Goal: Task Accomplishment & Management: Use online tool/utility

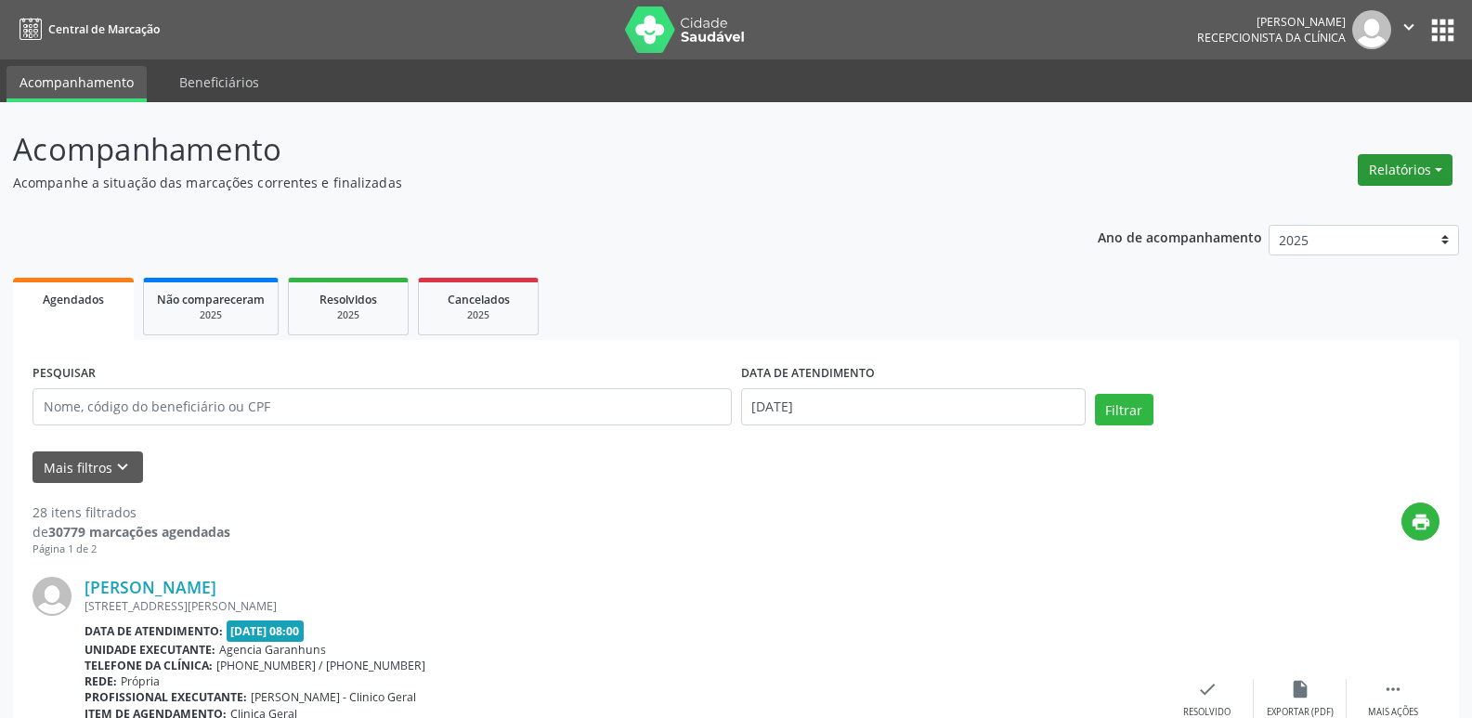
click at [1402, 179] on button "Relatórios" at bounding box center [1405, 170] width 95 height 32
click at [1330, 208] on link "Agendamentos" at bounding box center [1354, 210] width 200 height 26
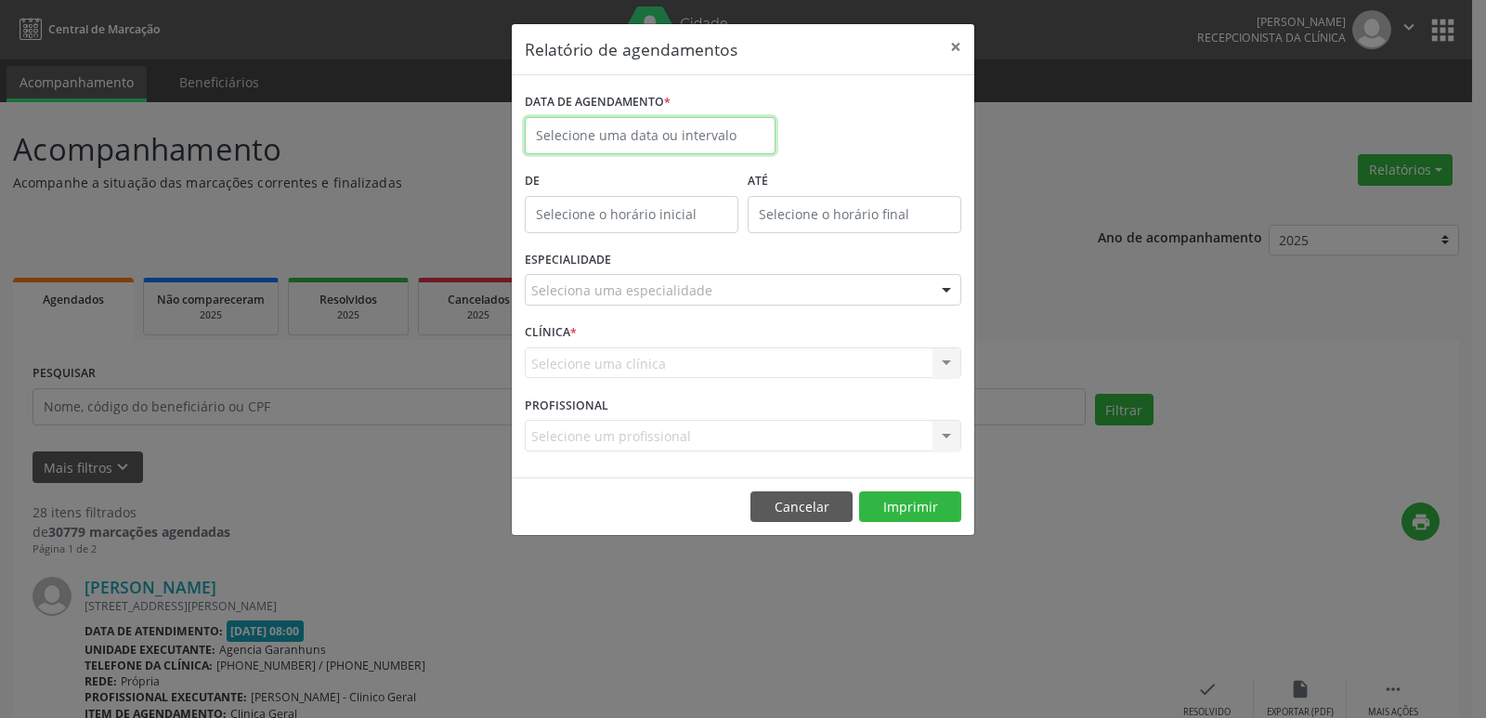
click at [610, 136] on input "text" at bounding box center [650, 135] width 251 height 37
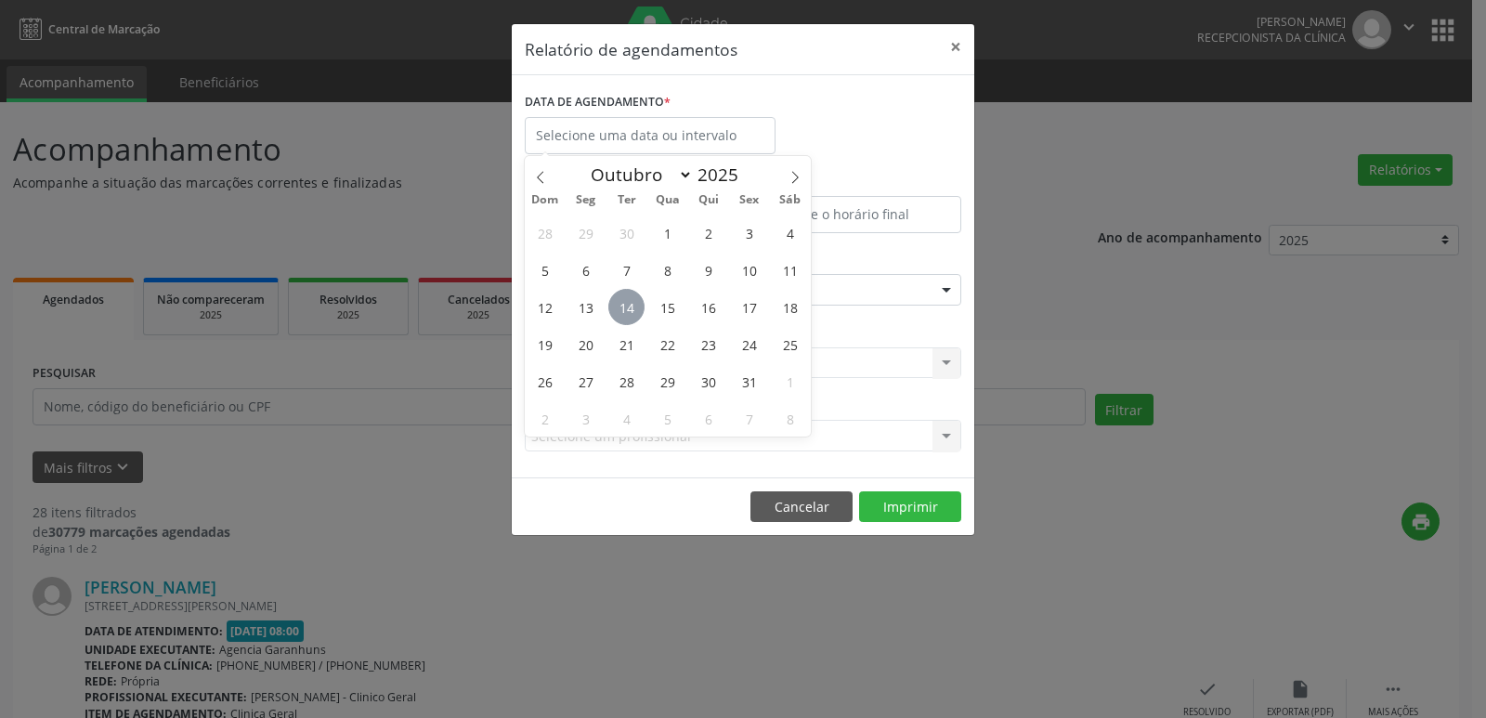
click at [620, 317] on span "14" at bounding box center [626, 307] width 36 height 36
type input "[DATE]"
click at [632, 307] on span "14" at bounding box center [626, 307] width 36 height 36
click at [632, 307] on div "ESPECIALIDADE Seleciona uma especialidade Todas as especialidades Alergologia A…" at bounding box center [743, 282] width 446 height 72
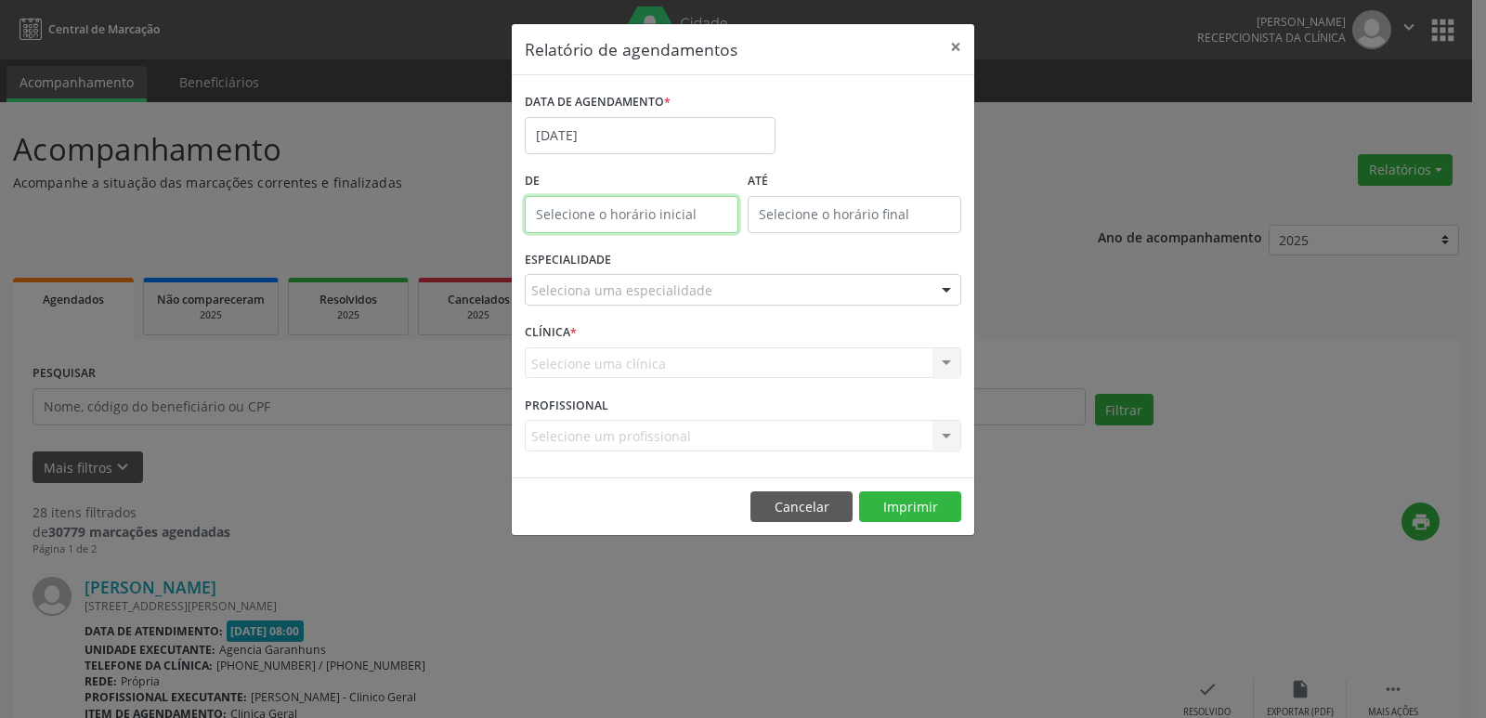
click at [630, 211] on input "text" at bounding box center [632, 214] width 214 height 37
type input "12:00"
click at [634, 212] on input "12:00" at bounding box center [632, 214] width 214 height 37
click at [866, 257] on div "ESPECIALIDADE Seleciona uma especialidade Todas as especialidades Alergologia A…" at bounding box center [743, 282] width 446 height 72
drag, startPoint x: 649, startPoint y: 220, endPoint x: 638, endPoint y: 218, distance: 11.3
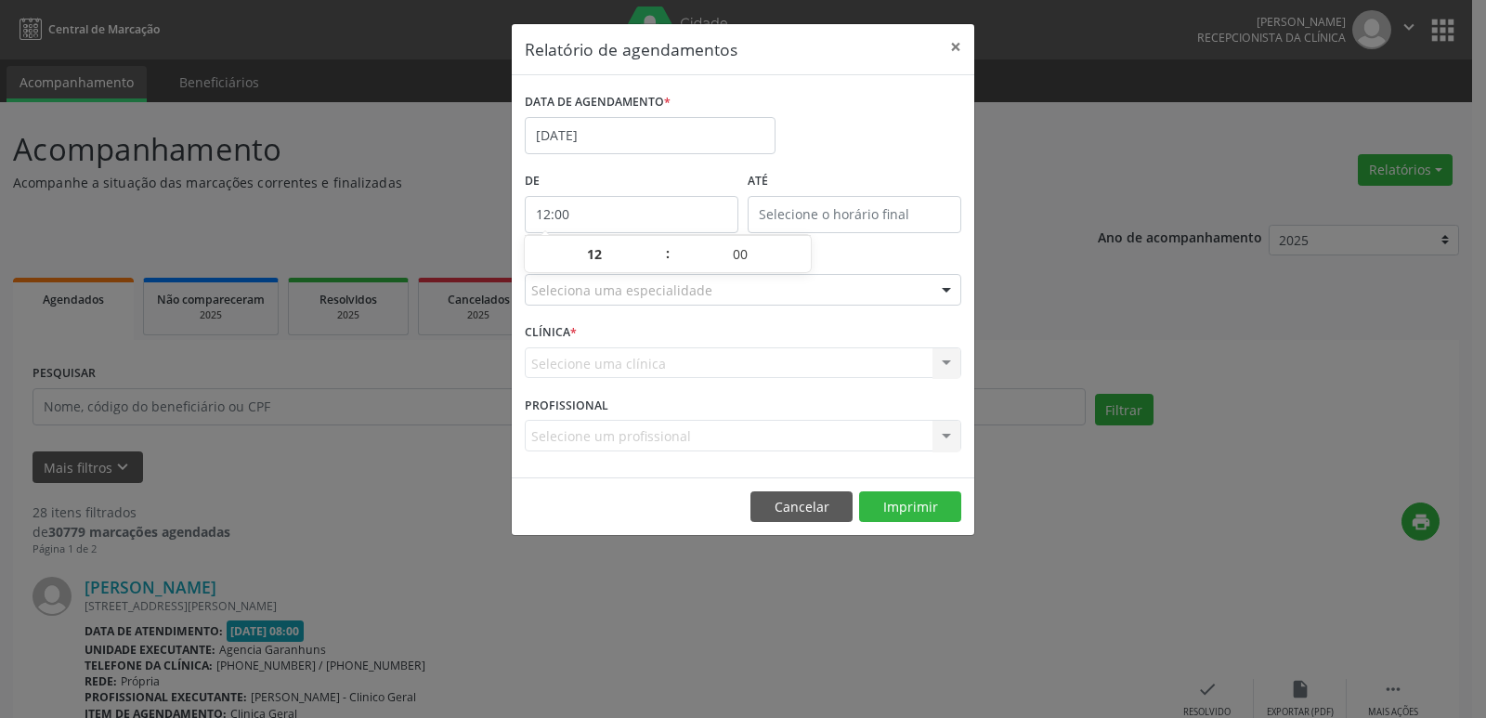
click at [644, 219] on input "12:00" at bounding box center [632, 214] width 214 height 37
click at [580, 213] on input "12:00" at bounding box center [632, 214] width 214 height 37
drag, startPoint x: 711, startPoint y: 170, endPoint x: 727, endPoint y: 170, distance: 15.8
click at [712, 170] on label "De" at bounding box center [632, 181] width 214 height 29
click at [889, 153] on div "DATA DE AGENDAMENTO * [DATE]" at bounding box center [743, 127] width 446 height 79
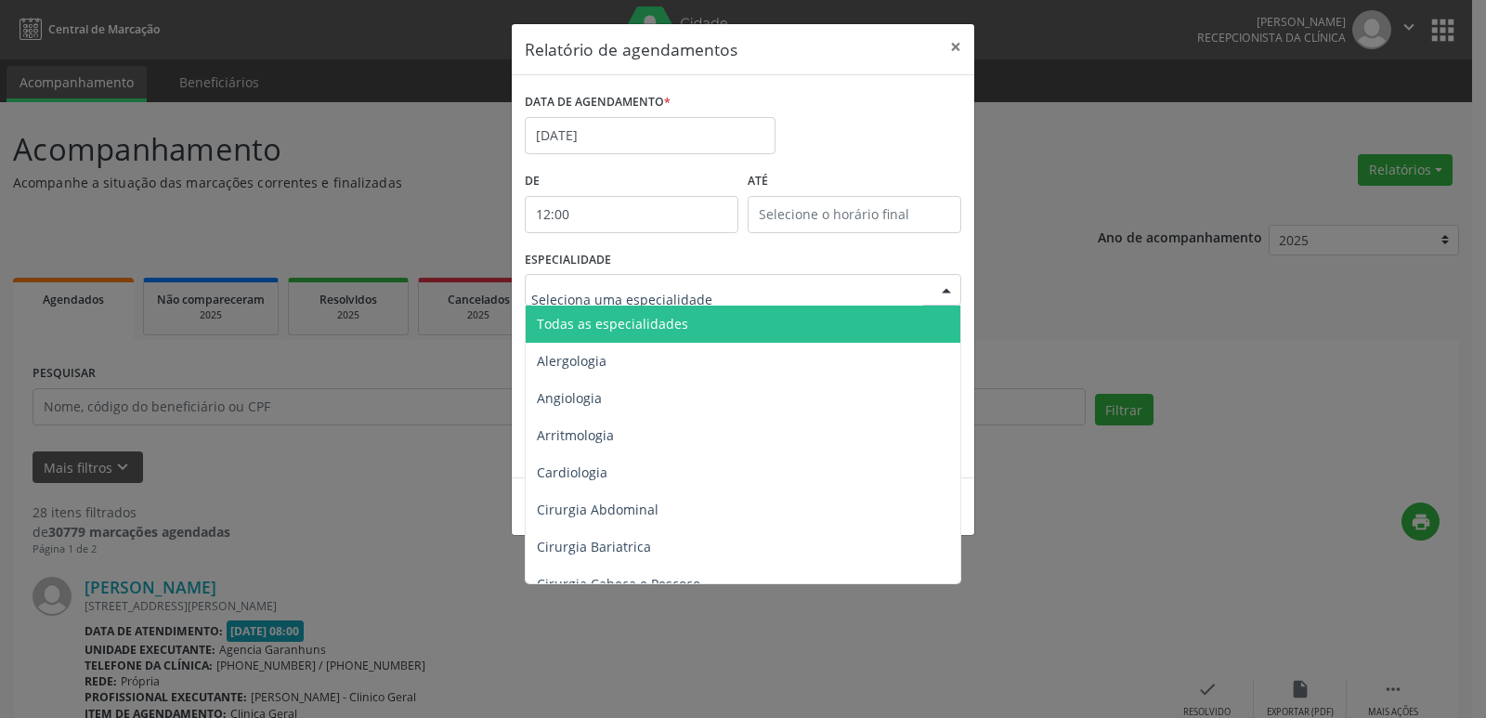
click at [710, 284] on div at bounding box center [743, 290] width 437 height 32
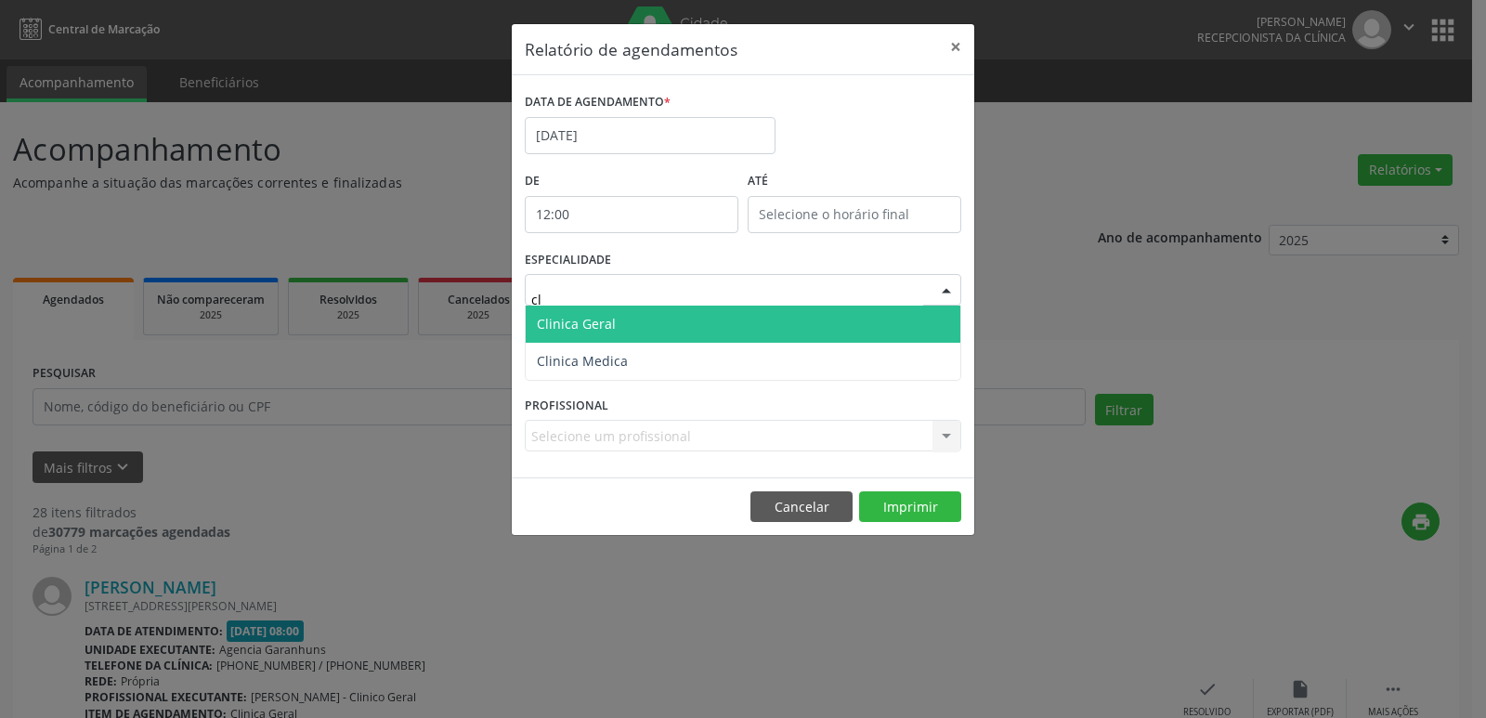
type input "cli"
click at [654, 326] on span "Clinica Geral" at bounding box center [743, 324] width 435 height 37
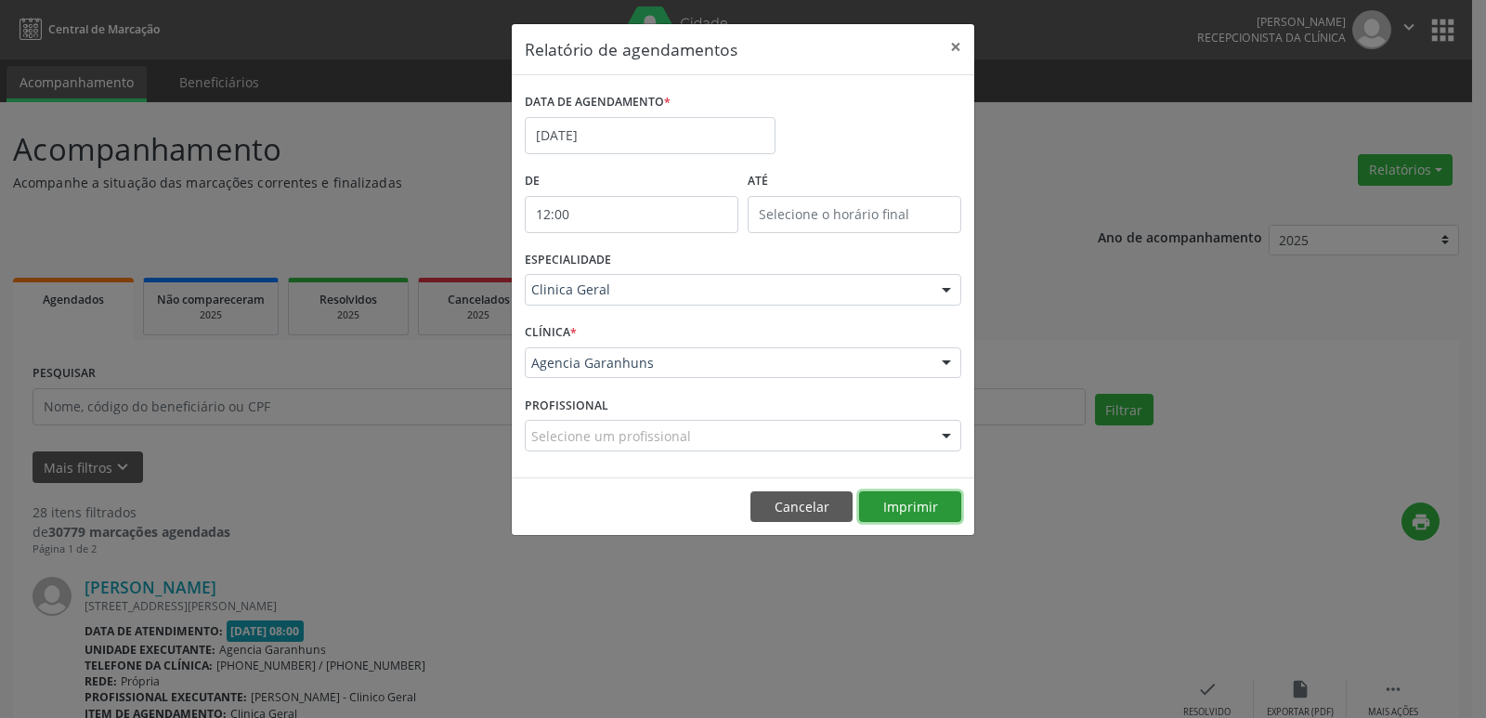
click at [899, 506] on button "Imprimir" at bounding box center [910, 507] width 102 height 32
click at [578, 215] on input "12:00" at bounding box center [632, 214] width 214 height 37
click at [595, 219] on input "12:00" at bounding box center [632, 214] width 214 height 37
click at [828, 262] on div "ESPECIALIDADE Clinica Geral Todas as especialidades Alergologia Angiologia Arri…" at bounding box center [743, 282] width 446 height 72
click at [617, 216] on input "12:00" at bounding box center [632, 214] width 214 height 37
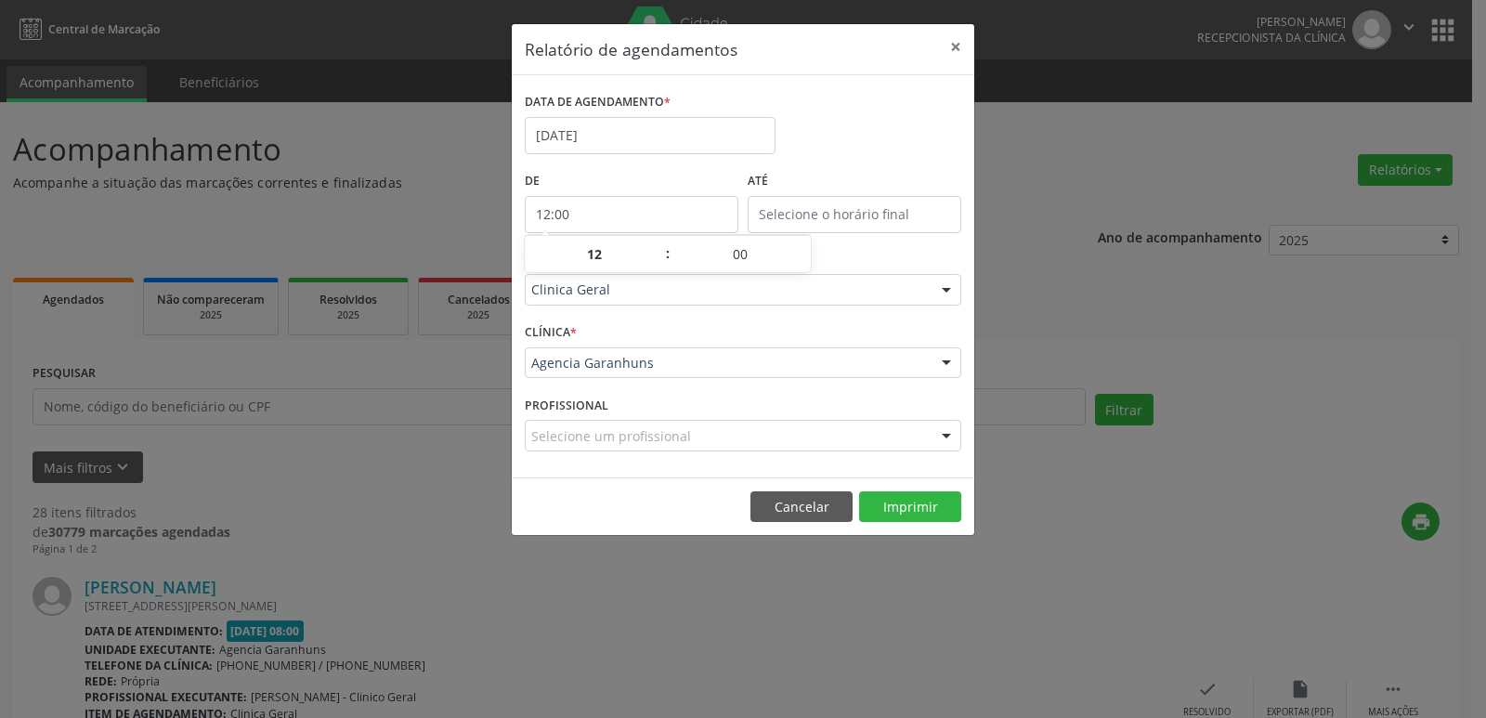
click at [709, 173] on label "De" at bounding box center [632, 181] width 214 height 29
click at [554, 208] on input "12:00" at bounding box center [632, 214] width 214 height 37
click at [660, 263] on span at bounding box center [658, 263] width 13 height 19
type input "11:00"
type input "11"
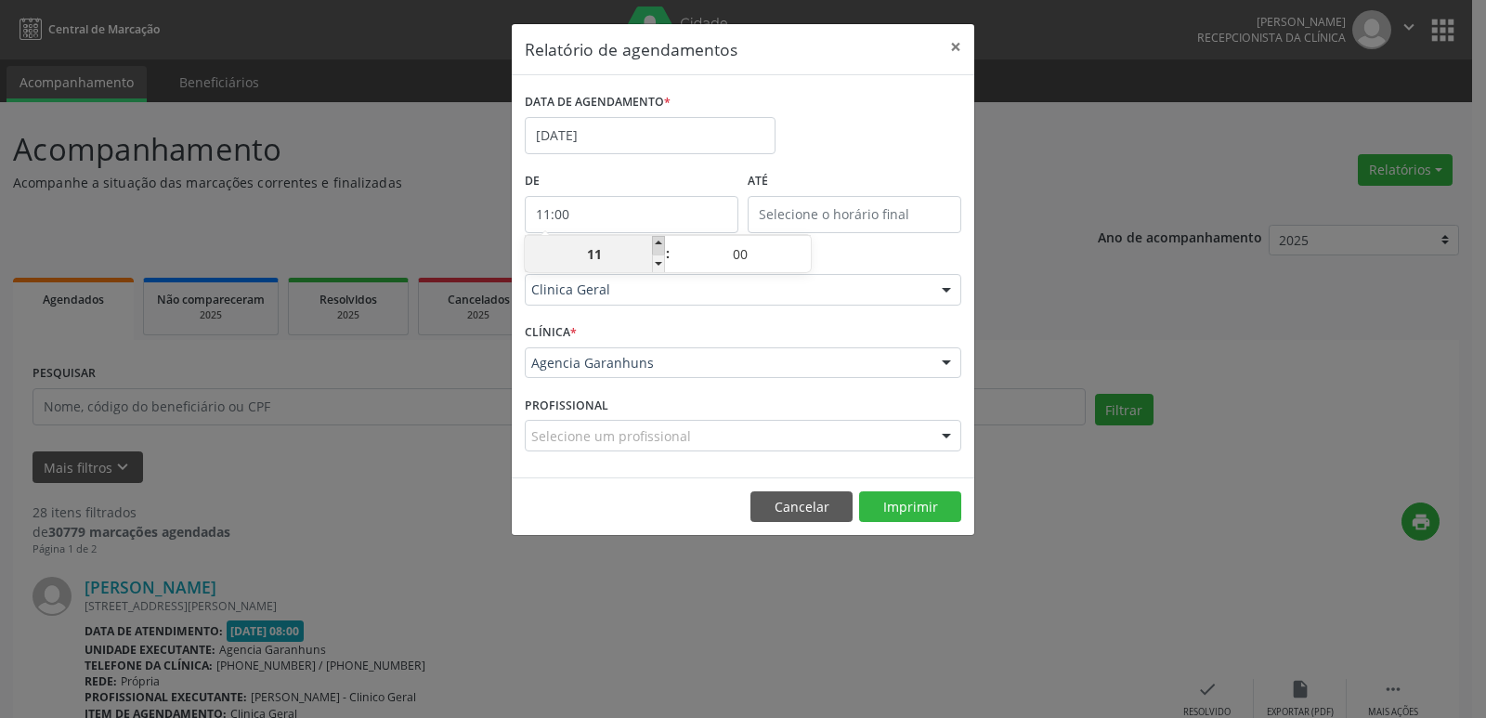
click at [657, 246] on span at bounding box center [658, 245] width 13 height 19
type input "12:00"
type input "12"
click at [657, 246] on span at bounding box center [658, 245] width 13 height 19
type input "13:00"
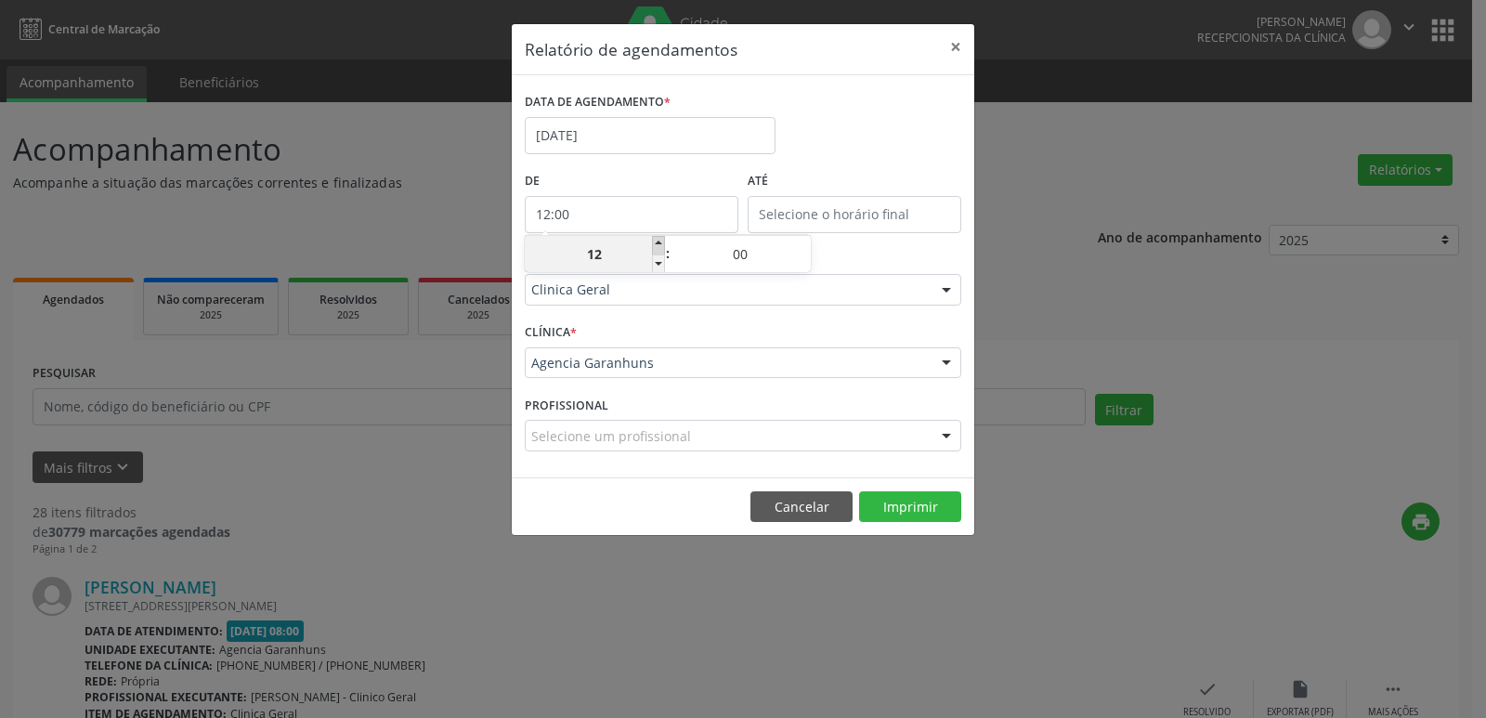
type input "13"
click at [887, 504] on button "Imprimir" at bounding box center [910, 507] width 102 height 32
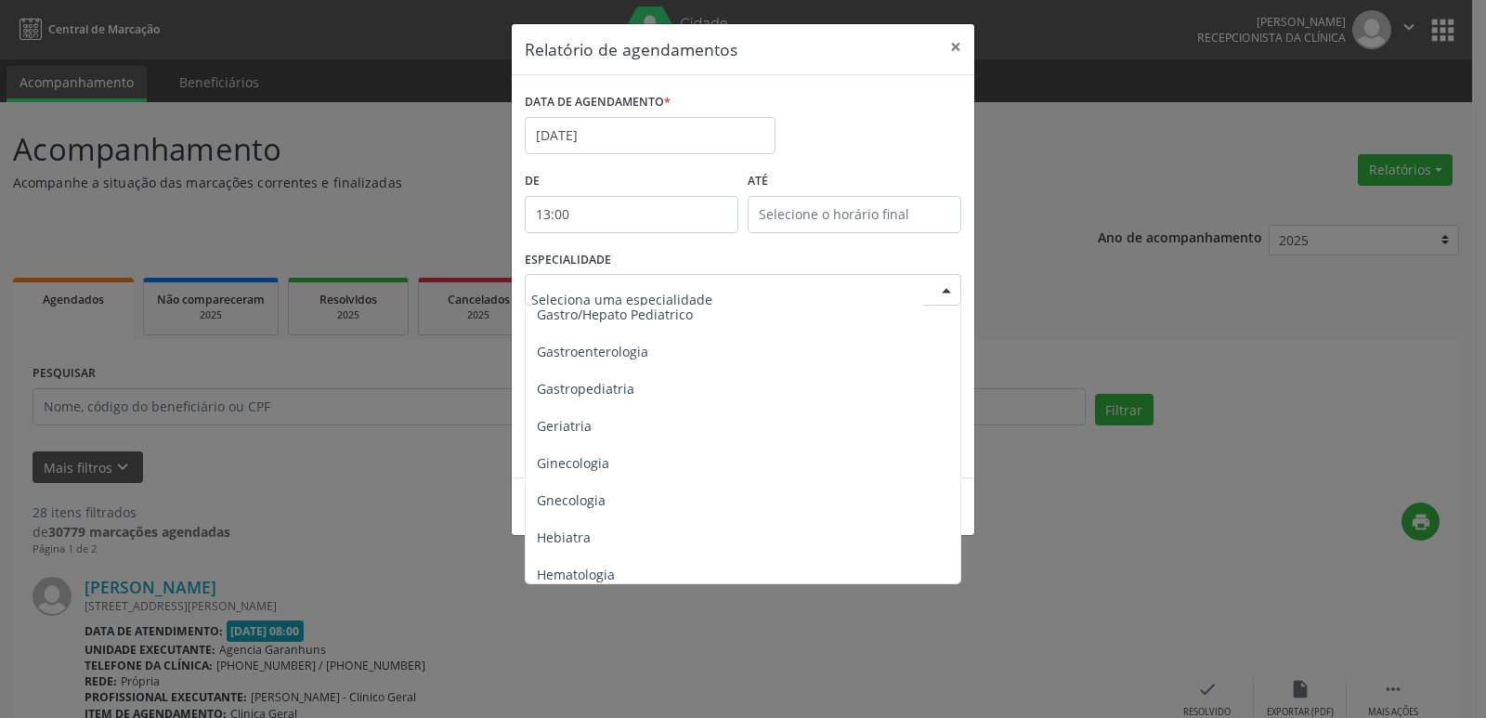
scroll to position [1207, 0]
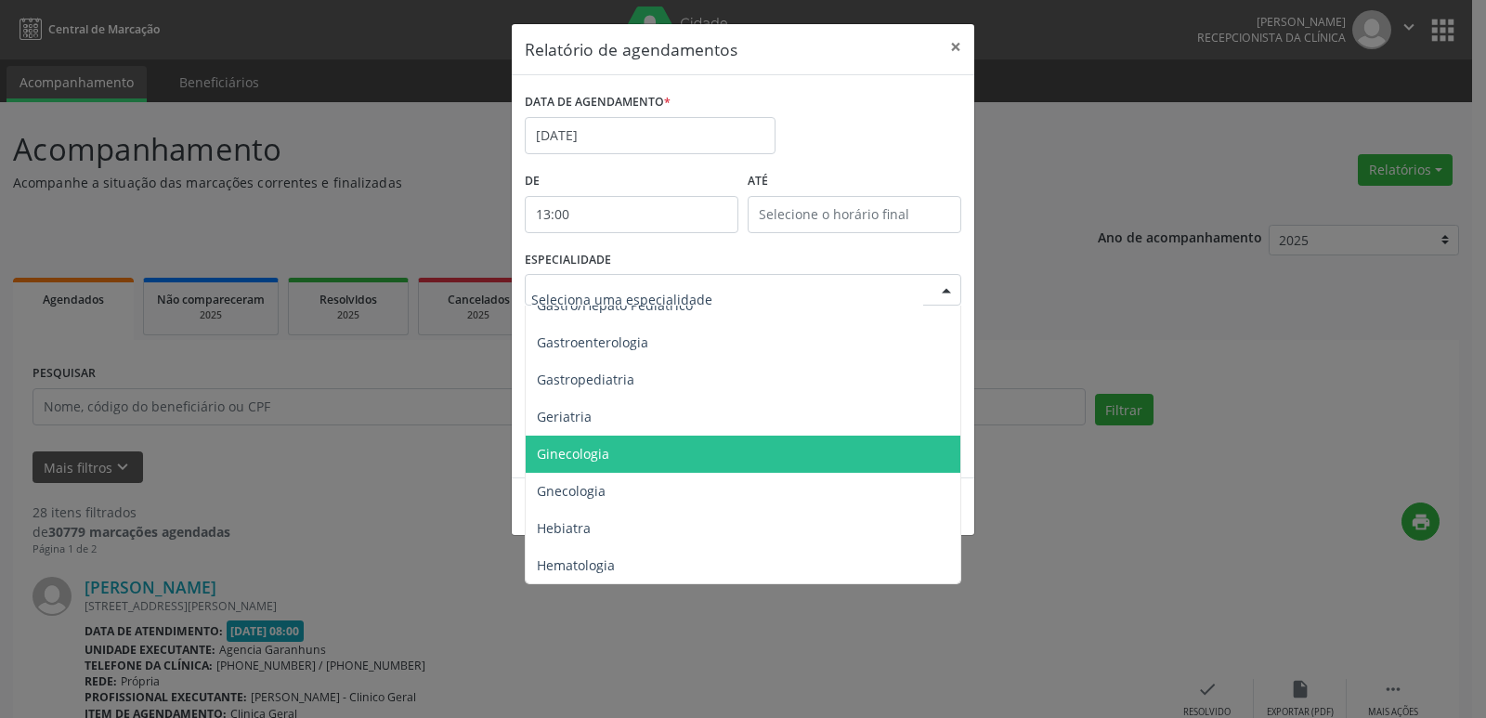
click at [616, 461] on span "Ginecologia" at bounding box center [744, 454] width 437 height 37
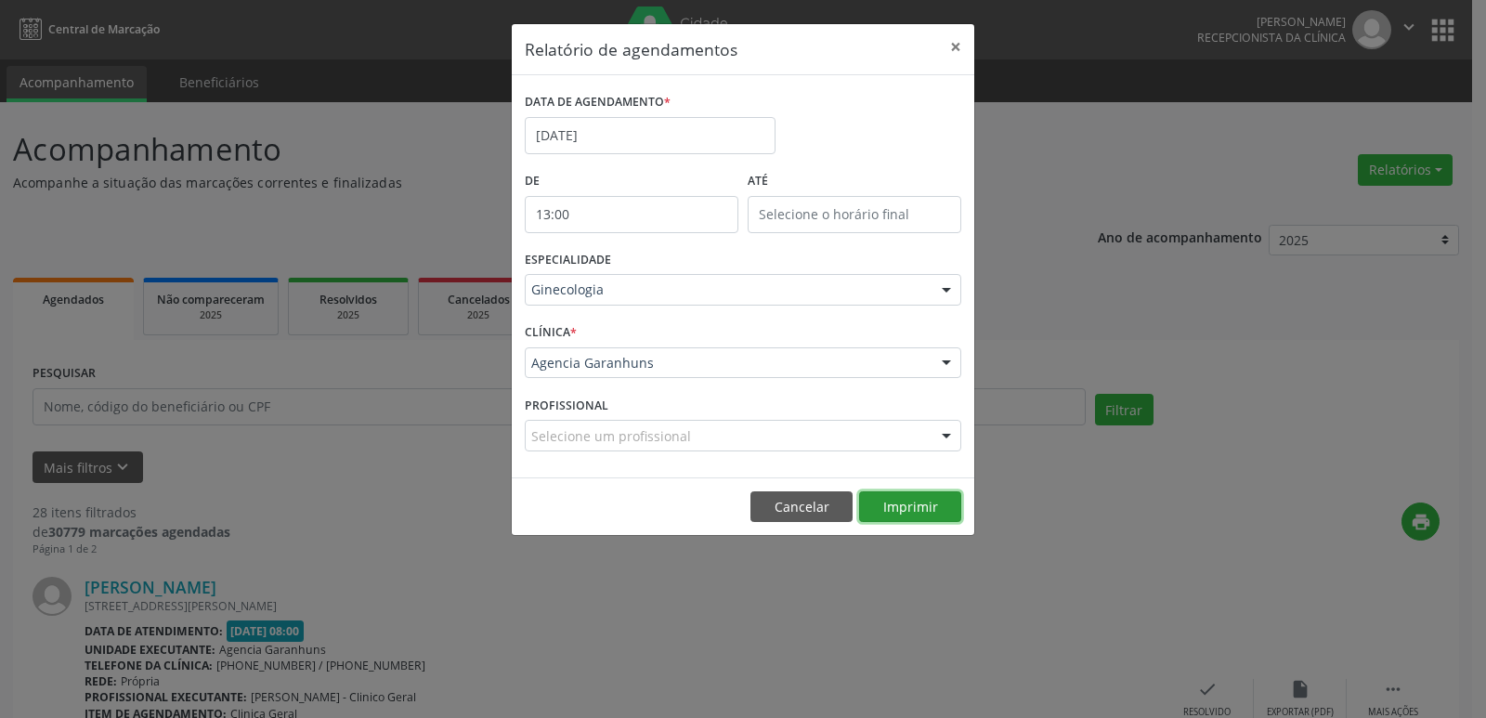
click at [874, 505] on button "Imprimir" at bounding box center [910, 507] width 102 height 32
